Goal: Task Accomplishment & Management: Manage account settings

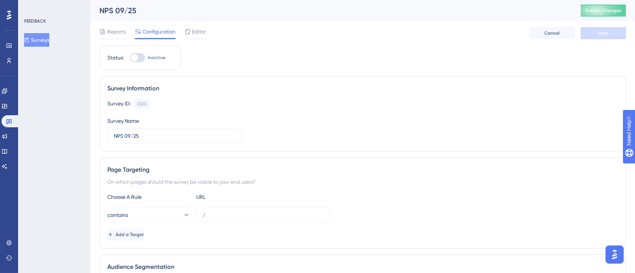
click at [49, 36] on button "Surveys" at bounding box center [36, 40] width 25 height 14
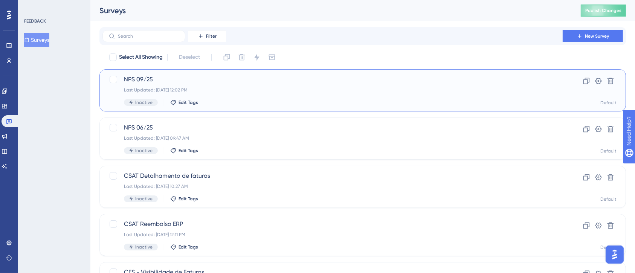
click at [162, 79] on span "NPS 09/25" at bounding box center [332, 79] width 417 height 9
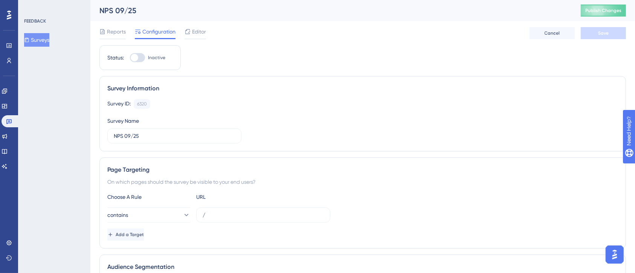
click at [136, 57] on div at bounding box center [135, 58] width 8 height 8
click at [130, 58] on input "Inactive" at bounding box center [130, 58] width 0 height 0
checkbox input "true"
click at [599, 35] on span "Save" at bounding box center [603, 33] width 11 height 6
click at [606, 8] on span "Publish Changes" at bounding box center [603, 11] width 36 height 6
